Goal: Task Accomplishment & Management: Manage account settings

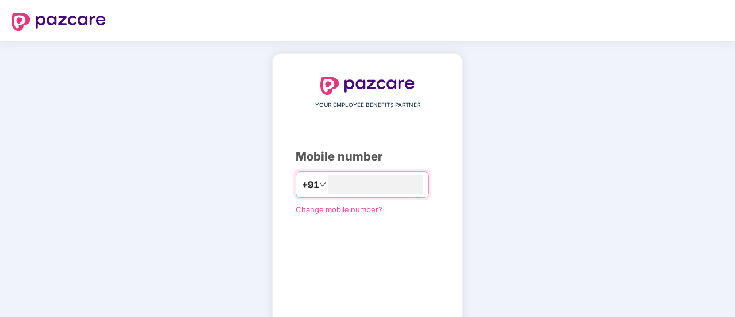
type input "**********"
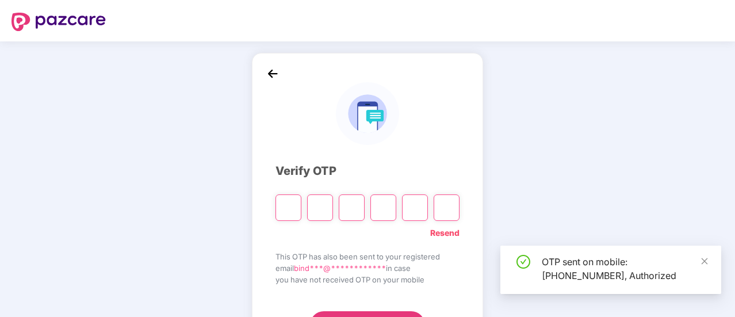
scroll to position [58, 0]
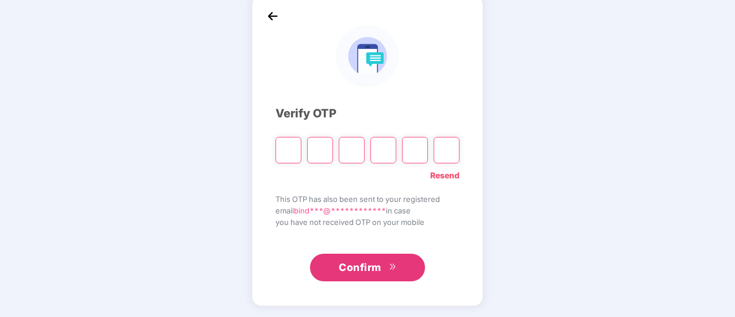
paste input "*"
type input "*"
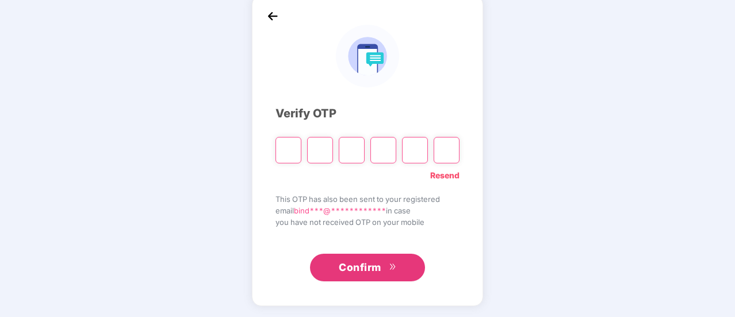
type input "*"
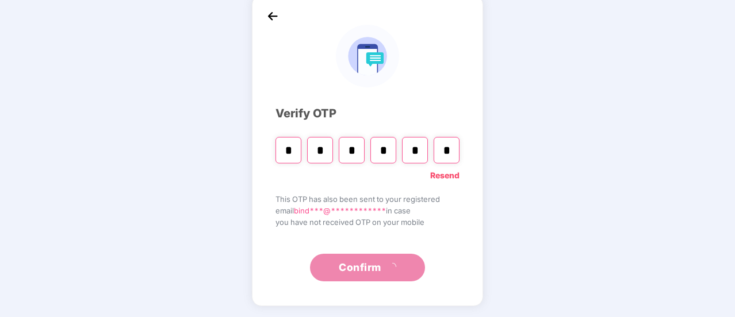
scroll to position [0, 0]
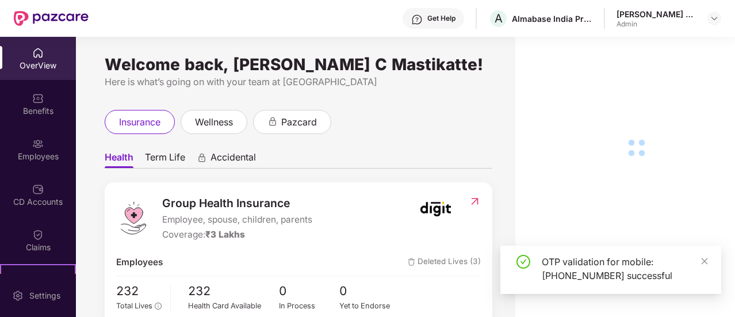
click at [41, 149] on img at bounding box center [38, 144] width 12 height 12
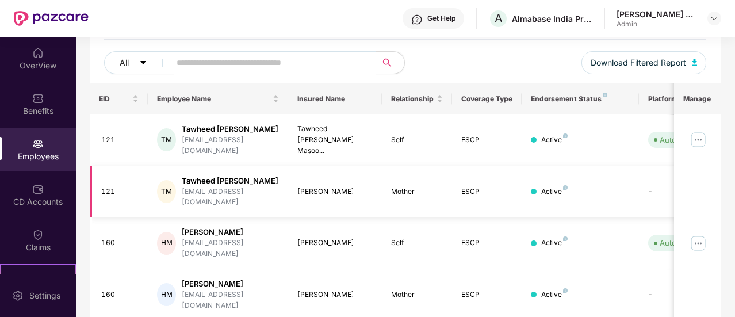
scroll to position [131, 0]
click at [197, 63] on input "text" at bounding box center [269, 63] width 185 height 17
type input "******"
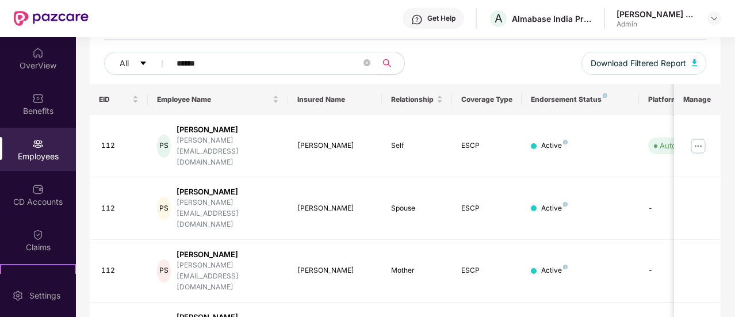
click at [197, 63] on input "******" at bounding box center [269, 63] width 185 height 17
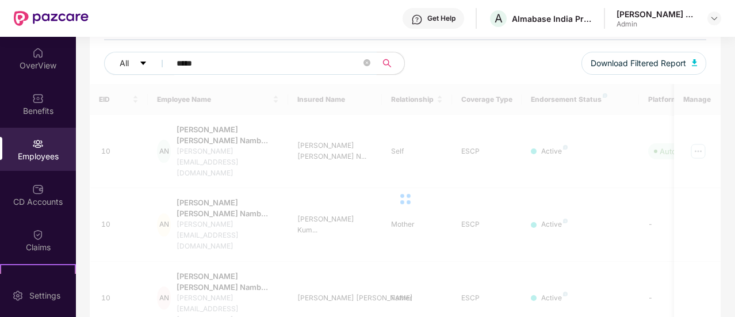
scroll to position [94, 0]
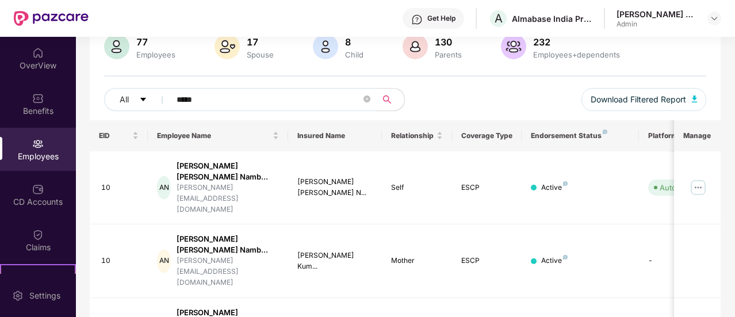
type input "*****"
click at [47, 76] on div "OverView" at bounding box center [38, 58] width 76 height 43
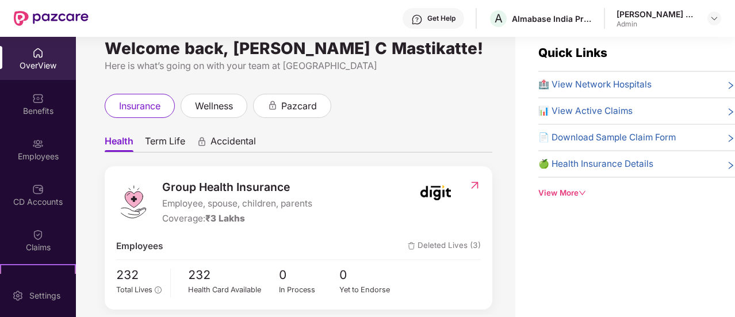
scroll to position [0, 0]
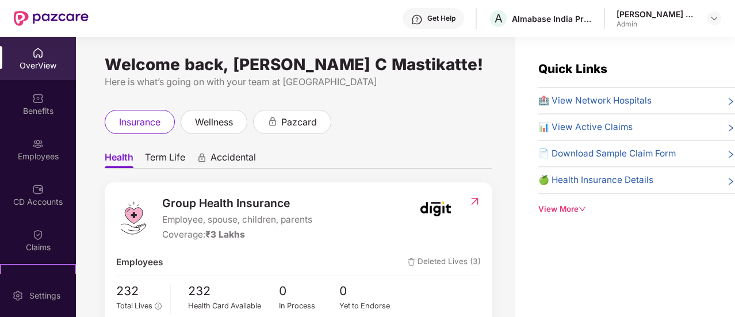
click at [562, 211] on div "View More" at bounding box center [637, 209] width 197 height 12
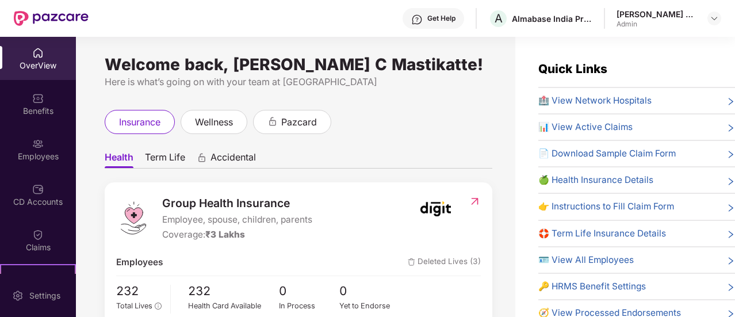
click at [611, 173] on span "🍏 Health Insurance Details" at bounding box center [596, 180] width 115 height 14
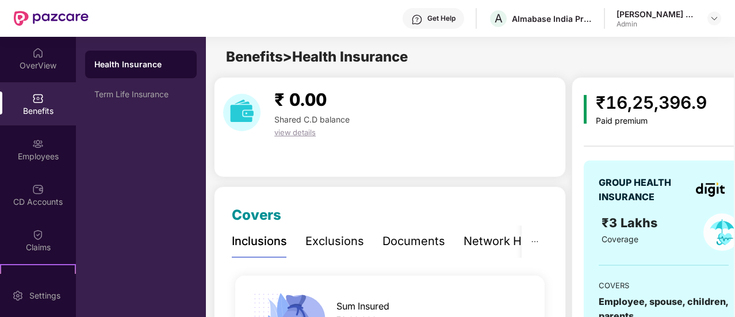
click at [297, 135] on span "view details" at bounding box center [294, 132] width 41 height 9
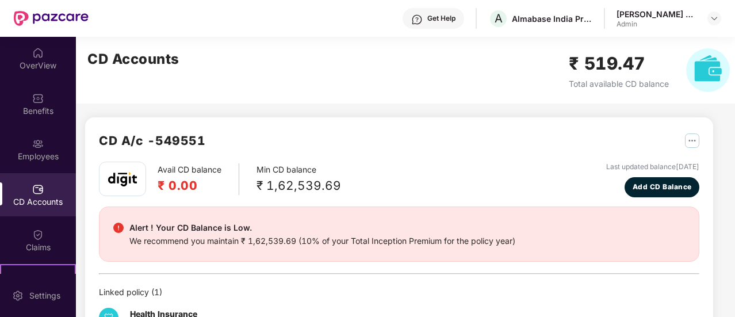
click at [424, 234] on div "Alert ! Your CD Balance is Low." at bounding box center [322, 228] width 386 height 14
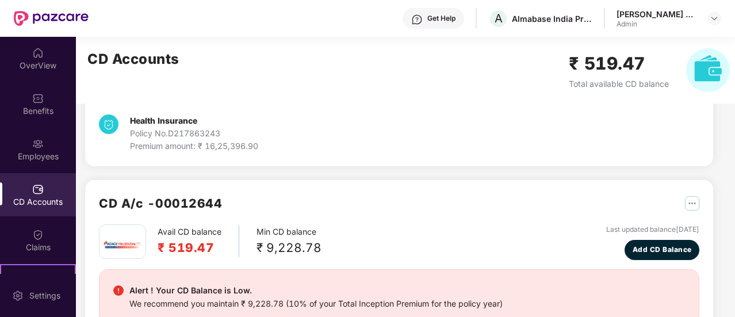
scroll to position [311, 0]
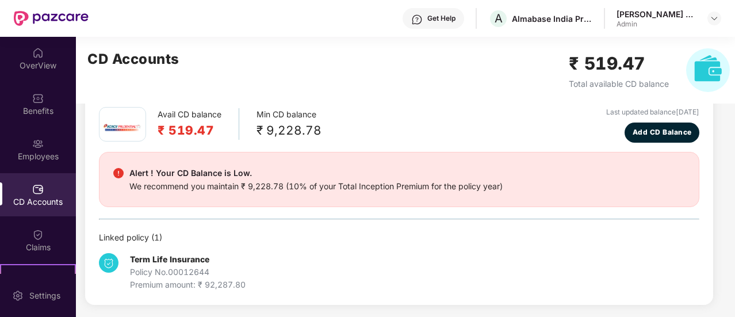
click at [270, 121] on div "₹ 9,228.78" at bounding box center [289, 130] width 65 height 19
click at [266, 167] on div "Alert ! Your CD Balance is Low." at bounding box center [315, 173] width 373 height 14
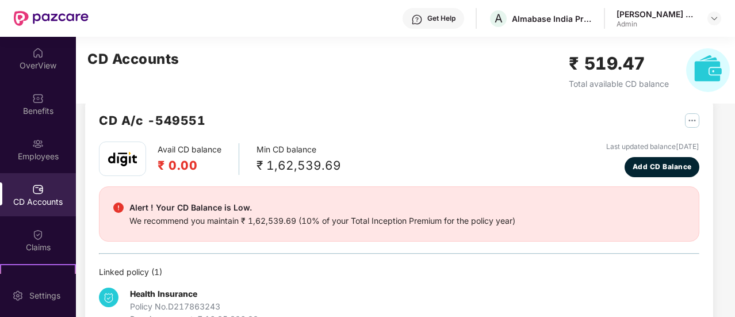
scroll to position [14, 0]
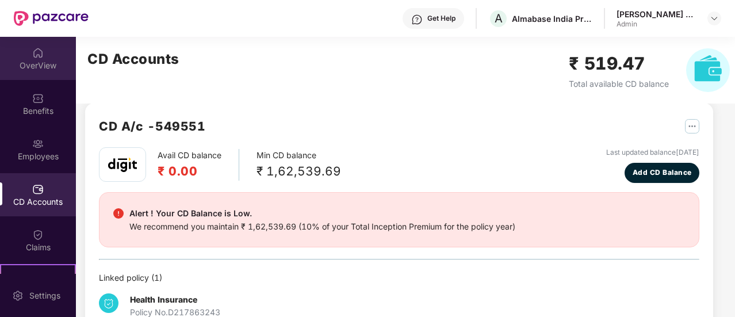
click at [43, 64] on div "OverView" at bounding box center [38, 66] width 76 height 12
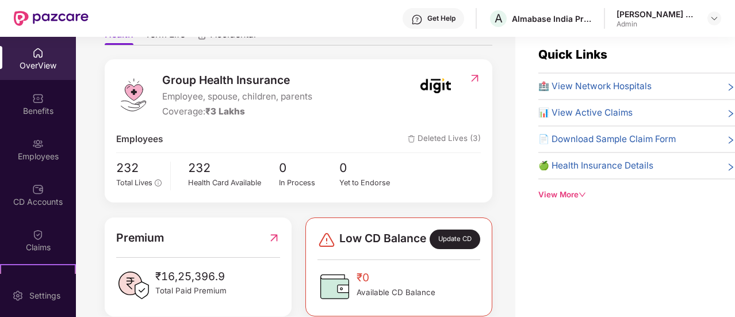
scroll to position [108, 0]
click at [467, 142] on span "Deleted Lives (3)" at bounding box center [444, 140] width 73 height 14
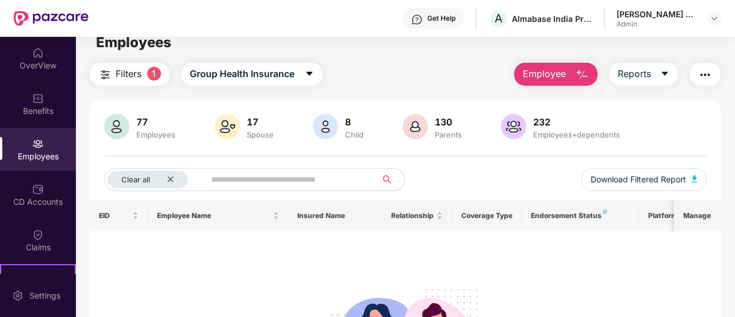
scroll to position [83, 0]
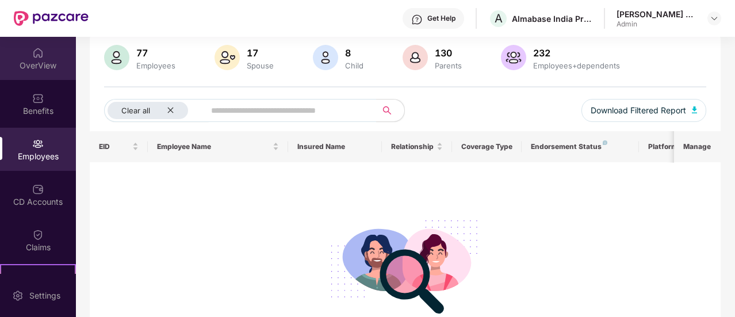
click at [44, 71] on div "OverView" at bounding box center [38, 66] width 76 height 12
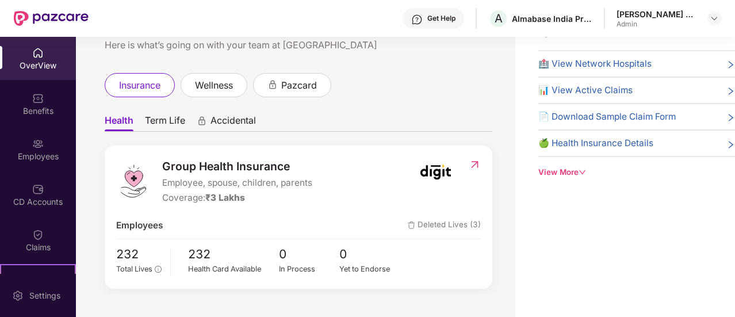
scroll to position [21, 0]
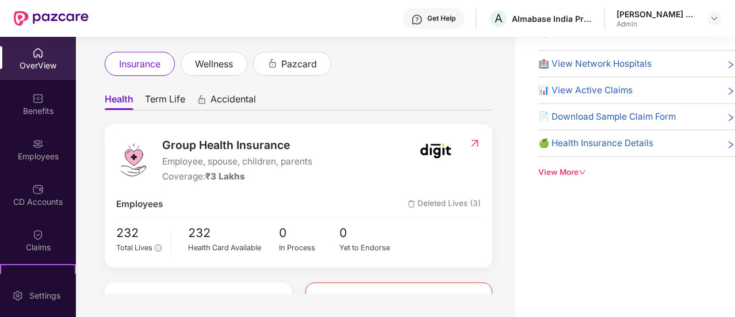
click at [430, 151] on img at bounding box center [435, 150] width 43 height 29
click at [471, 143] on img at bounding box center [475, 144] width 12 height 12
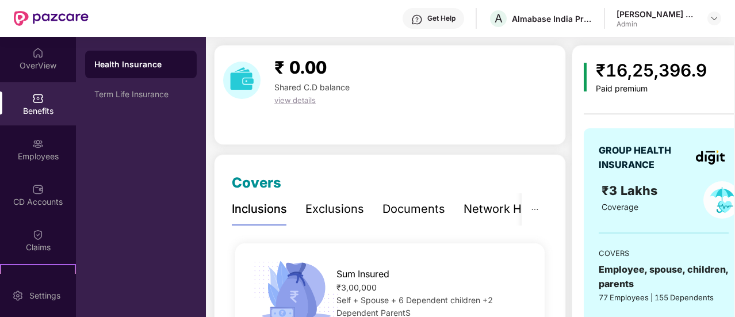
scroll to position [0, 22]
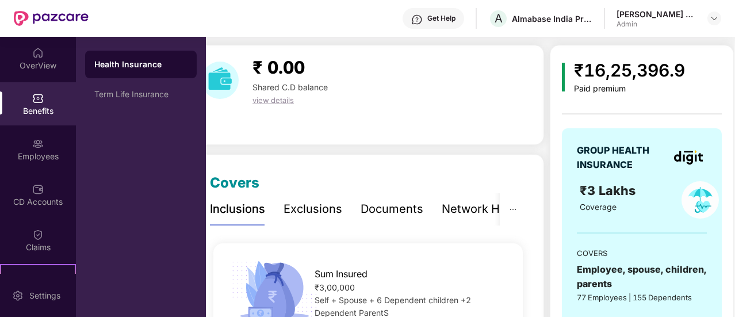
click at [692, 163] on img at bounding box center [688, 157] width 29 height 14
